Goal: Information Seeking & Learning: Find specific fact

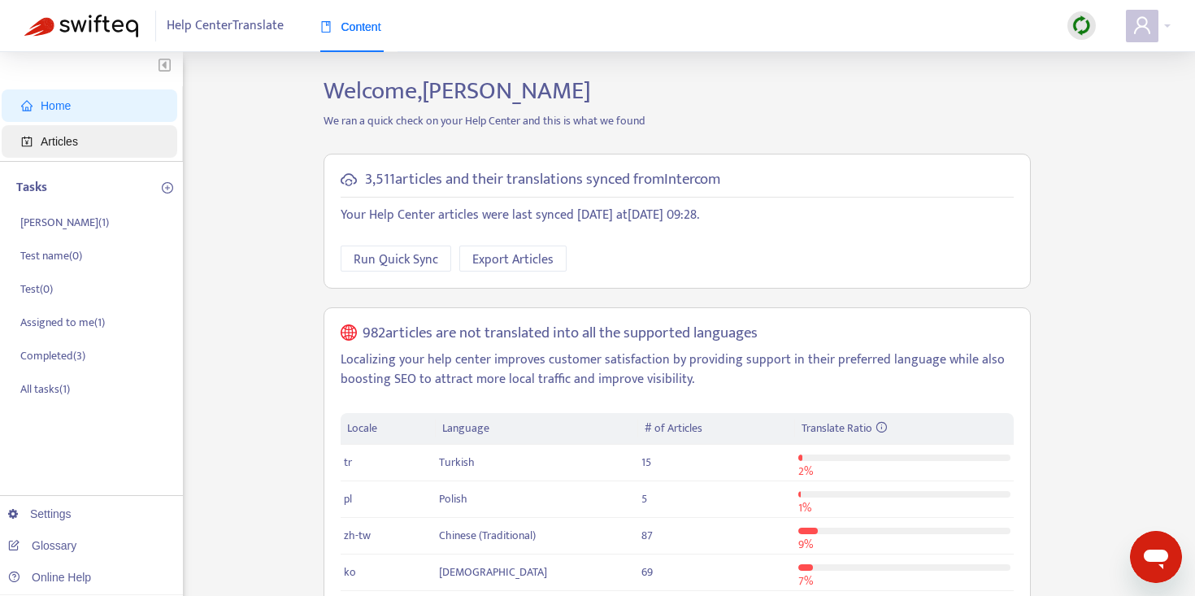
click at [75, 140] on span "Articles" at bounding box center [59, 141] width 37 height 13
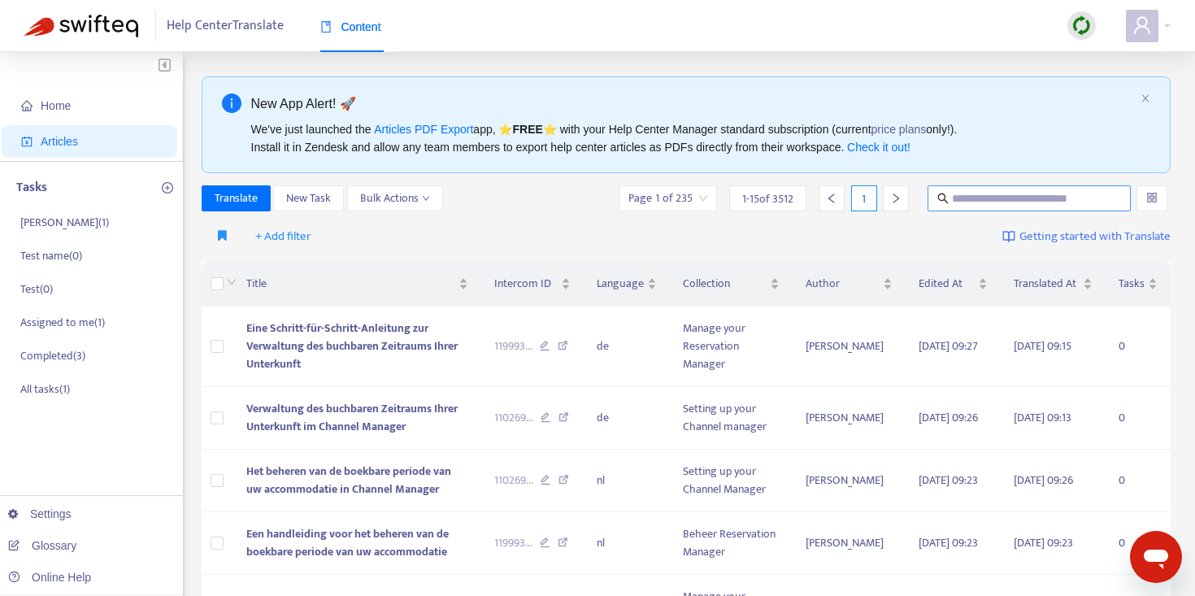
click at [1015, 199] on input "text" at bounding box center [1030, 198] width 156 height 18
type input "*"
type input "****"
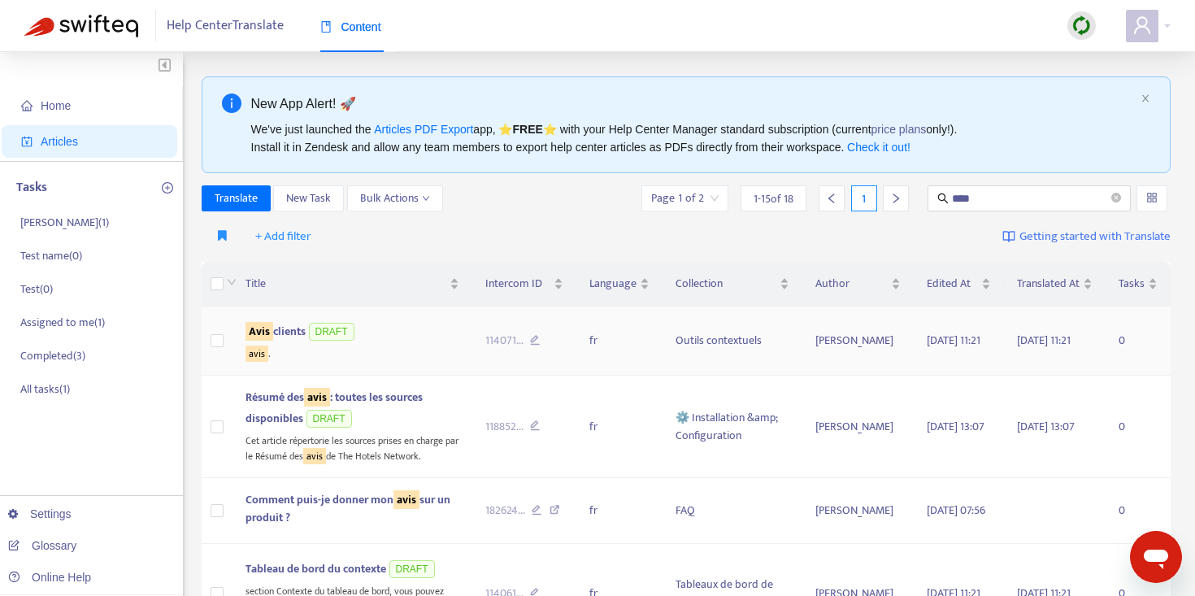
click at [274, 341] on div "Avis clients DRAFT" at bounding box center [353, 331] width 214 height 24
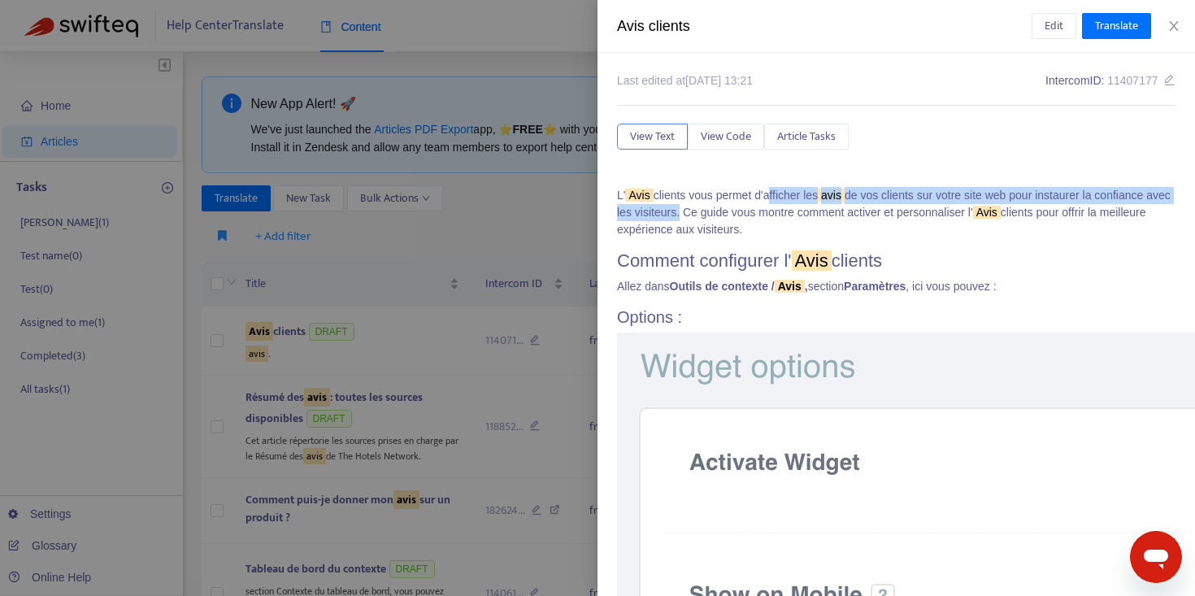
drag, startPoint x: 772, startPoint y: 198, endPoint x: 760, endPoint y: 208, distance: 16.1
click at [760, 208] on p "L' Avis clients vous permet d'afficher les avis de vos clients sur votre site w…" at bounding box center [896, 212] width 558 height 51
copy p "afficher les avis de vos clients sur votre site web pour instaurer la confiance…"
